Goal: Task Accomplishment & Management: Complete application form

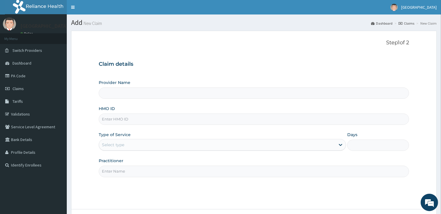
click at [135, 93] on input "Provider Name" at bounding box center [254, 93] width 310 height 11
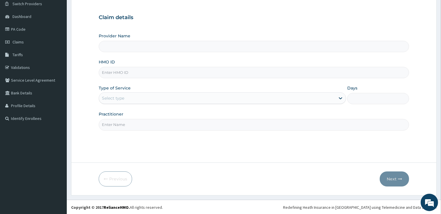
type input "[GEOGRAPHIC_DATA]"
click at [120, 74] on input "HMO ID" at bounding box center [254, 72] width 310 height 11
type input "RPI/10005/B"
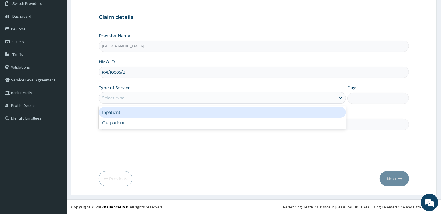
click at [122, 98] on div "Select type" at bounding box center [113, 98] width 22 height 6
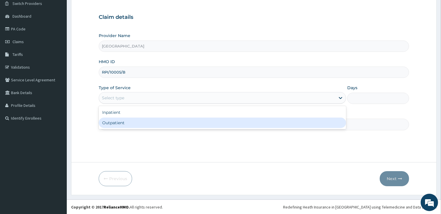
click at [125, 125] on div "Outpatient" at bounding box center [222, 123] width 247 height 10
type input "1"
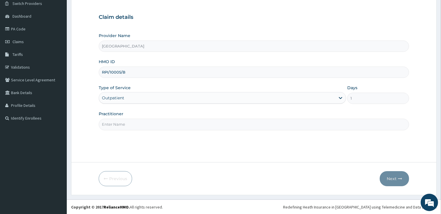
click at [125, 124] on input "Practitioner" at bounding box center [254, 124] width 310 height 11
type input "CARDIOLOGY"
click at [390, 175] on button "Next" at bounding box center [393, 178] width 29 height 15
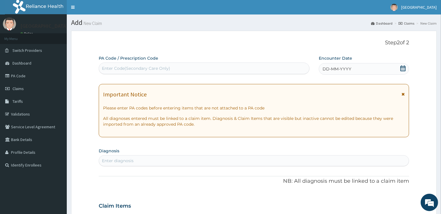
click at [114, 66] on div "Enter Code(Secondary Care Only)" at bounding box center [136, 69] width 68 height 6
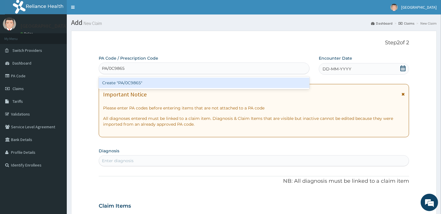
type input "PA/0C9865"
click at [401, 71] on div "PA Code / Prescription Code option Create "PA/0C9865" focused, 1 of 1. 1 result…" at bounding box center [254, 205] width 310 height 300
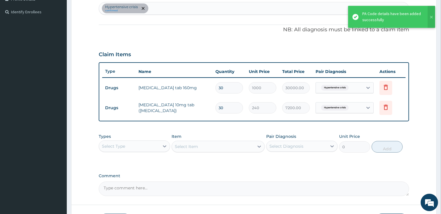
scroll to position [62, 0]
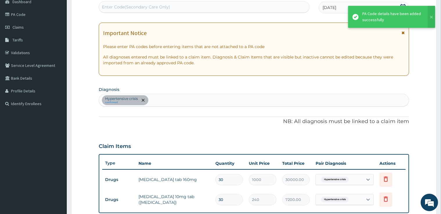
click at [159, 104] on div "Hypertensive crisis confirmed" at bounding box center [253, 100] width 309 height 12
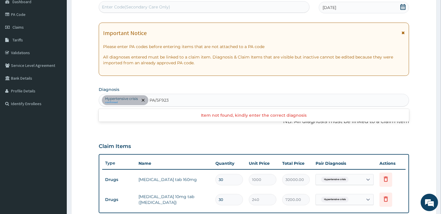
type input "PA/5F923B"
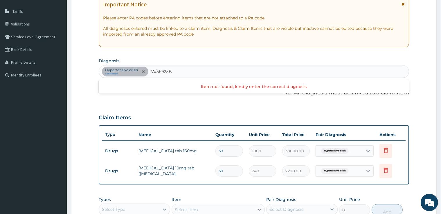
scroll to position [31, 0]
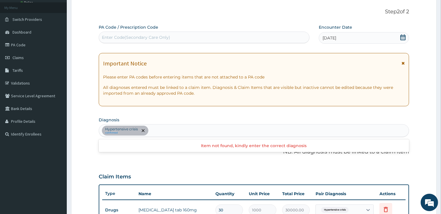
click at [178, 132] on div "Hypertensive crisis confirmed PA/5F923B" at bounding box center [253, 131] width 309 height 12
click at [112, 37] on div "Enter Code(Secondary Care Only)" at bounding box center [136, 38] width 68 height 6
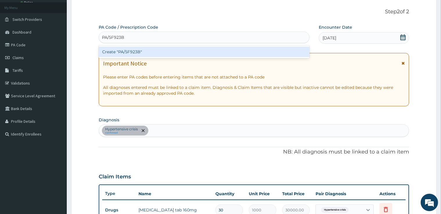
type input "PA/5F923B"
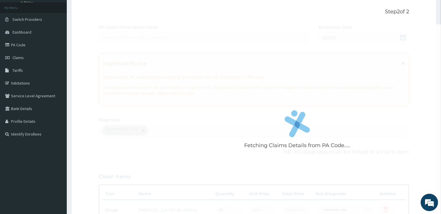
click at [404, 37] on div "Fetching Claims Details from PA Code..... PA Code / Prescription Code Enter Cod…" at bounding box center [254, 171] width 310 height 294
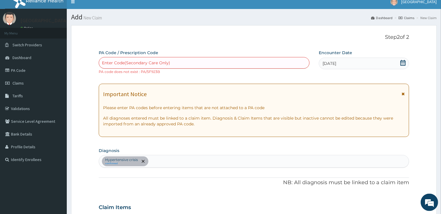
scroll to position [0, 0]
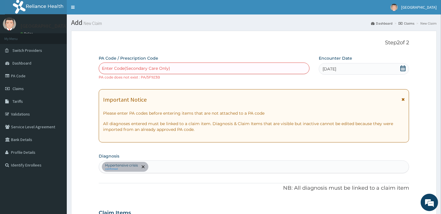
click at [177, 66] on div "Enter Code(Secondary Care Only)" at bounding box center [204, 68] width 210 height 9
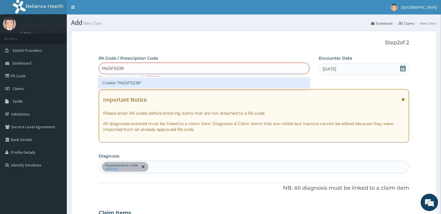
type input "PA/5F9238"
click at [405, 69] on div "PA Code / Prescription Code option Create "PA/5F9238" focused, 1 of 1. 1 result…" at bounding box center [254, 205] width 310 height 300
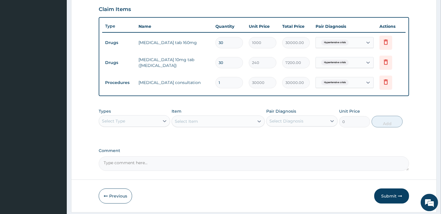
scroll to position [215, 0]
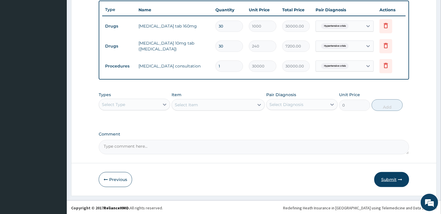
click at [392, 178] on button "Submit" at bounding box center [391, 179] width 35 height 15
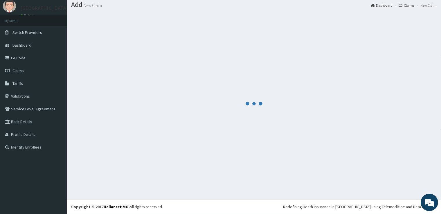
scroll to position [18, 0]
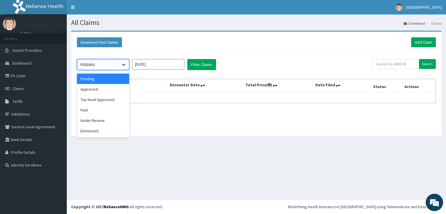
click at [122, 64] on icon at bounding box center [123, 65] width 3 height 2
click at [113, 91] on div "Approved" at bounding box center [103, 89] width 52 height 10
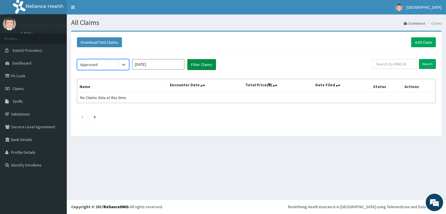
click at [197, 66] on button "Filter Claims" at bounding box center [201, 64] width 29 height 11
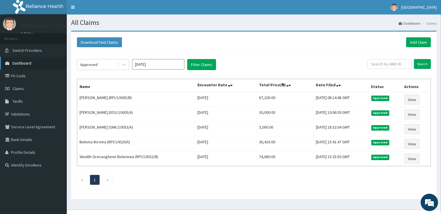
click at [33, 60] on link "Dashboard" at bounding box center [33, 63] width 67 height 13
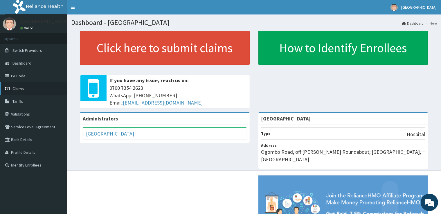
click at [16, 88] on span "Claims" at bounding box center [17, 88] width 11 height 5
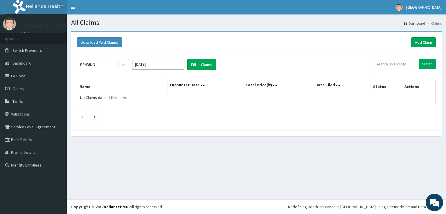
click at [387, 65] on input "text" at bounding box center [394, 64] width 45 height 10
click at [423, 41] on link "Add Claim" at bounding box center [423, 42] width 25 height 10
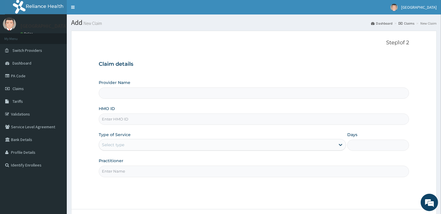
click at [184, 94] on input "Provider Name" at bounding box center [254, 93] width 310 height 11
type input "[GEOGRAPHIC_DATA]"
click at [118, 122] on input "HMO ID" at bounding box center [254, 119] width 310 height 11
type input "WEI/10004/A"
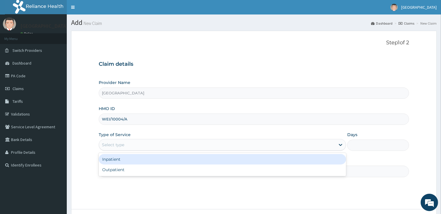
click at [140, 144] on div "Select type" at bounding box center [217, 144] width 236 height 9
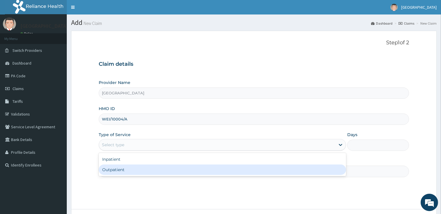
click at [144, 168] on div "Outpatient" at bounding box center [222, 170] width 247 height 10
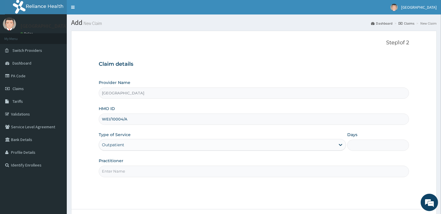
type input "1"
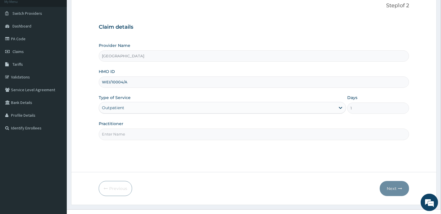
scroll to position [47, 0]
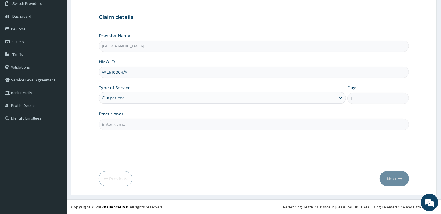
click at [121, 125] on input "Practitioner" at bounding box center [254, 124] width 310 height 11
click at [138, 123] on input "Practitioner" at bounding box center [254, 124] width 310 height 11
type input "DERMATOLOGY"
click at [388, 182] on button "Next" at bounding box center [393, 178] width 29 height 15
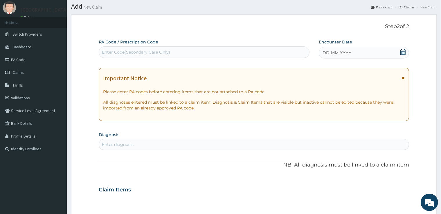
scroll to position [0, 0]
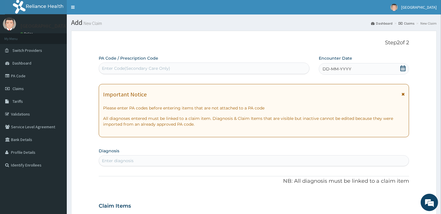
click at [177, 66] on div "Enter Code(Secondary Care Only)" at bounding box center [204, 68] width 210 height 9
type input "PA/239C78"
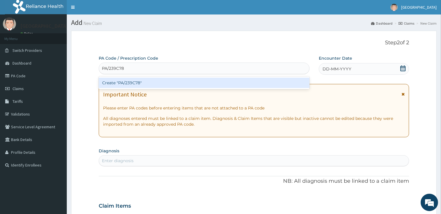
click at [299, 86] on div "Create "PA/239C78"" at bounding box center [204, 83] width 211 height 10
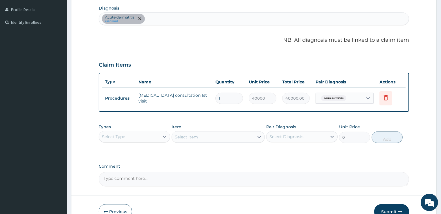
scroll to position [153, 0]
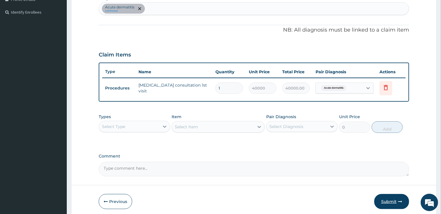
click at [395, 200] on button "Submit" at bounding box center [391, 201] width 35 height 15
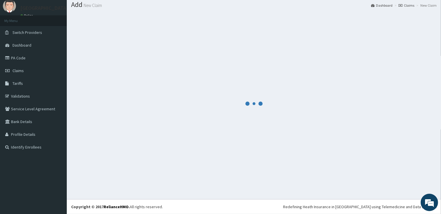
scroll to position [18, 0]
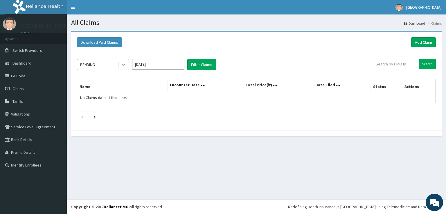
click at [123, 64] on icon at bounding box center [123, 65] width 3 height 2
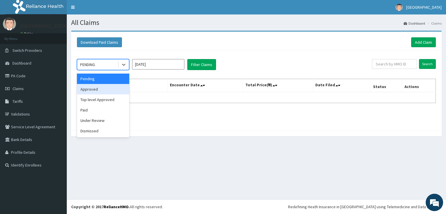
click at [107, 91] on div "Approved" at bounding box center [103, 89] width 52 height 10
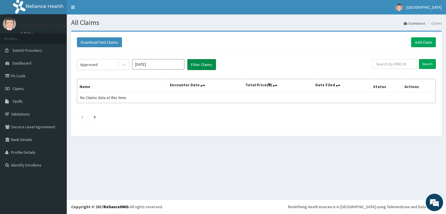
click at [203, 63] on button "Filter Claims" at bounding box center [201, 64] width 29 height 11
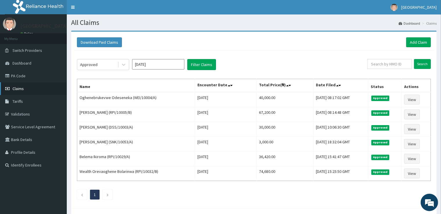
click at [34, 91] on link "Claims" at bounding box center [33, 88] width 67 height 13
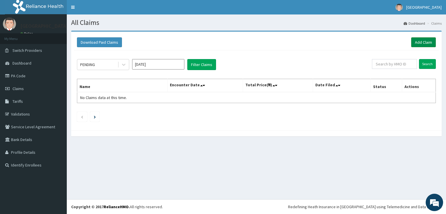
click at [430, 39] on link "Add Claim" at bounding box center [423, 42] width 25 height 10
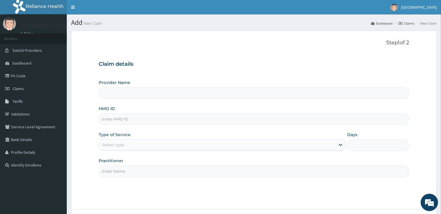
click at [125, 93] on input "Provider Name" at bounding box center [254, 93] width 310 height 11
click at [129, 120] on input "HMO ID" at bounding box center [254, 119] width 310 height 11
type input "[GEOGRAPHIC_DATA]"
type input "XXX/10004/A"
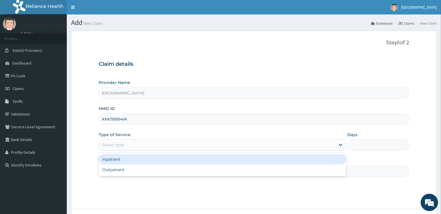
click at [121, 140] on div "Select type" at bounding box center [222, 145] width 247 height 12
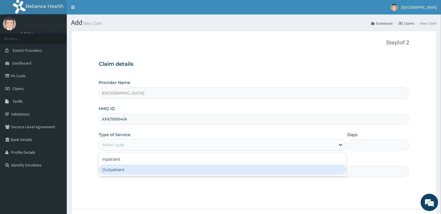
click at [122, 169] on div "Outpatient" at bounding box center [222, 170] width 247 height 10
type input "1"
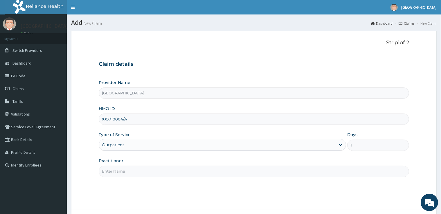
click at [142, 173] on input "Practitioner" at bounding box center [254, 171] width 310 height 11
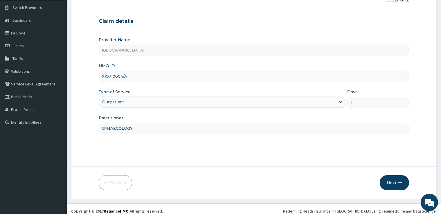
scroll to position [47, 0]
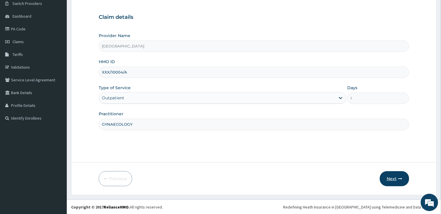
type input "GYNAECOLOGY"
click at [393, 174] on button "Next" at bounding box center [393, 178] width 29 height 15
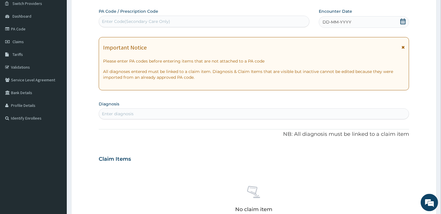
scroll to position [0, 0]
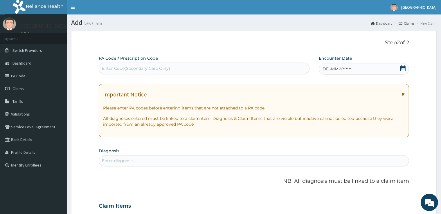
click at [403, 70] on icon at bounding box center [403, 69] width 6 height 6
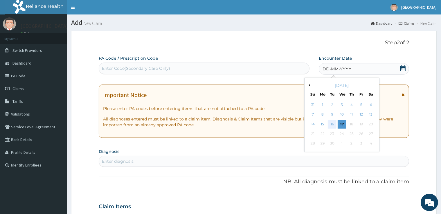
click at [332, 126] on div "16" at bounding box center [332, 124] width 9 height 9
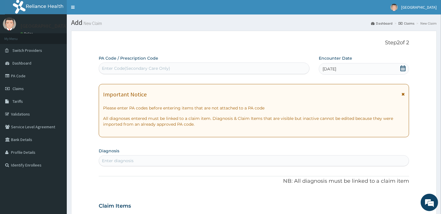
click at [261, 69] on div "Enter Code(Secondary Care Only)" at bounding box center [204, 68] width 210 height 9
type input "PA/B50790"
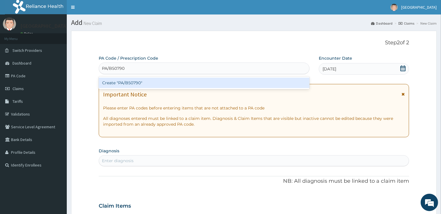
click at [241, 85] on div "Create "PA/B50790"" at bounding box center [204, 83] width 211 height 10
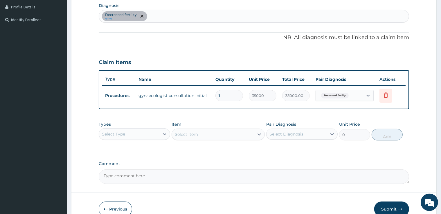
scroll to position [175, 0]
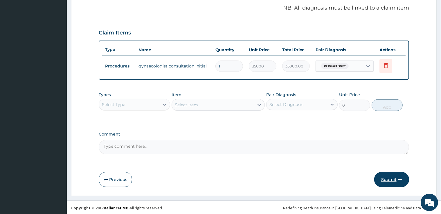
click at [383, 177] on button "Submit" at bounding box center [391, 179] width 35 height 15
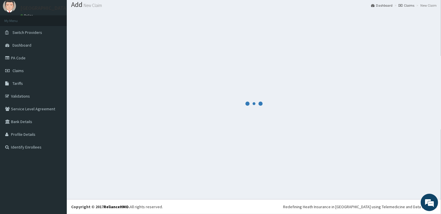
scroll to position [18, 0]
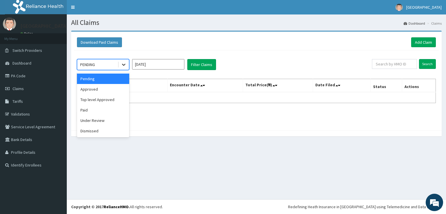
click at [123, 64] on icon at bounding box center [124, 65] width 6 height 6
click at [106, 86] on div "Approved" at bounding box center [103, 89] width 52 height 10
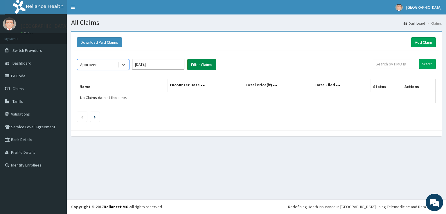
click at [198, 66] on button "Filter Claims" at bounding box center [201, 64] width 29 height 11
